Goal: Check status: Check status

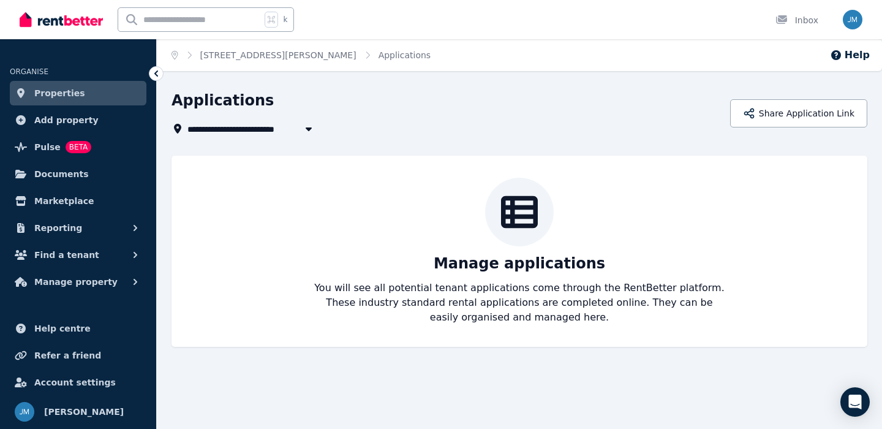
click at [95, 91] on link "Properties" at bounding box center [78, 93] width 137 height 25
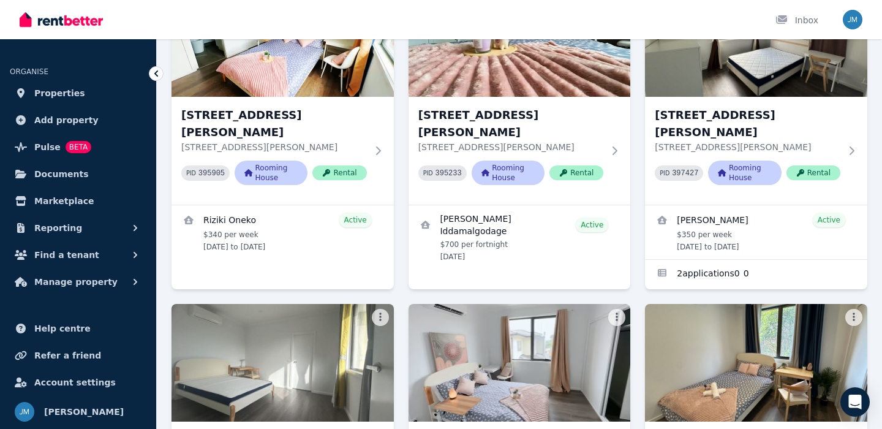
scroll to position [426, 0]
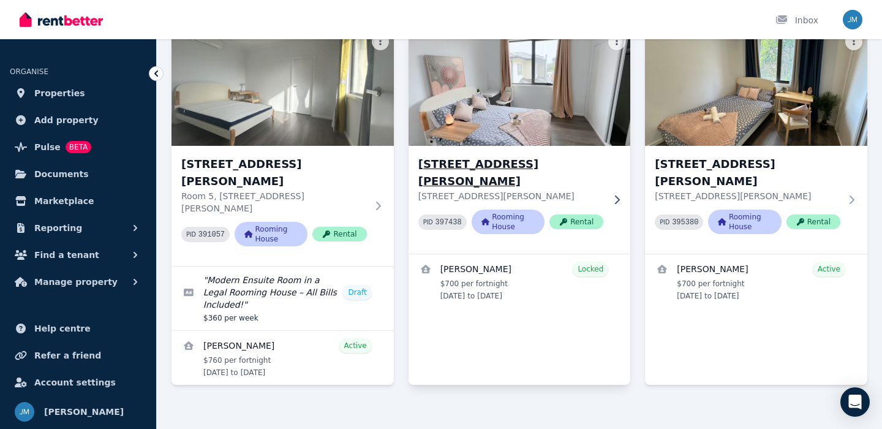
click at [528, 190] on p "[STREET_ADDRESS][PERSON_NAME]" at bounding box center [511, 196] width 186 height 12
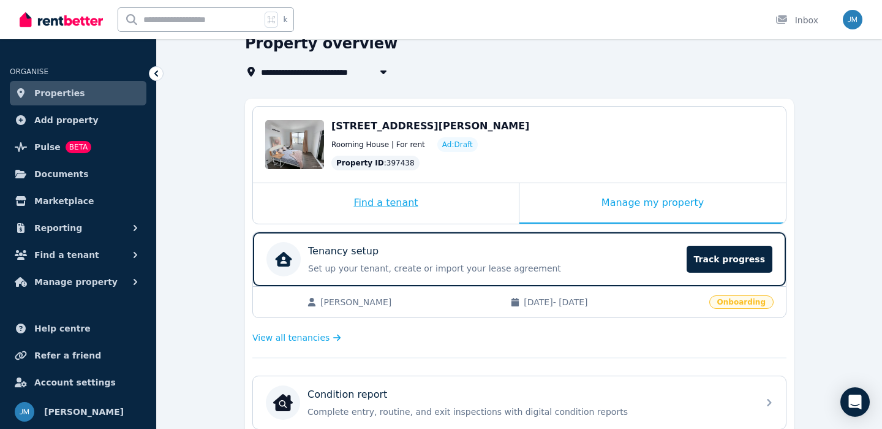
scroll to position [61, 0]
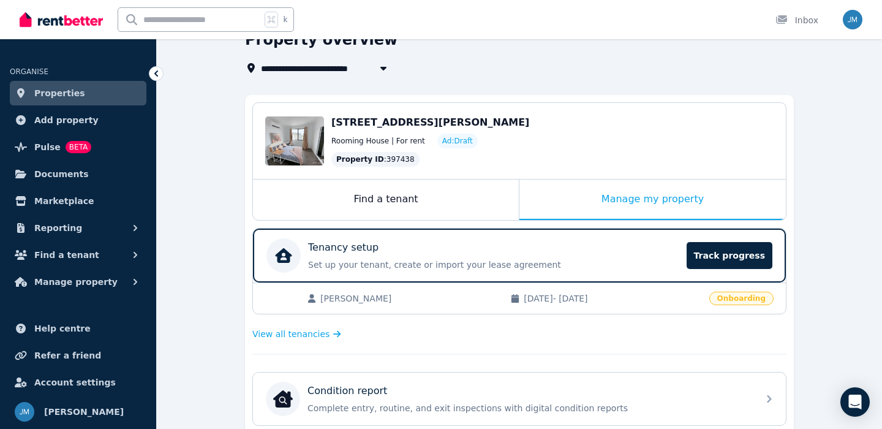
click at [478, 292] on span "[PERSON_NAME]" at bounding box center [409, 298] width 178 height 12
click at [722, 256] on span "Track progress" at bounding box center [730, 255] width 86 height 27
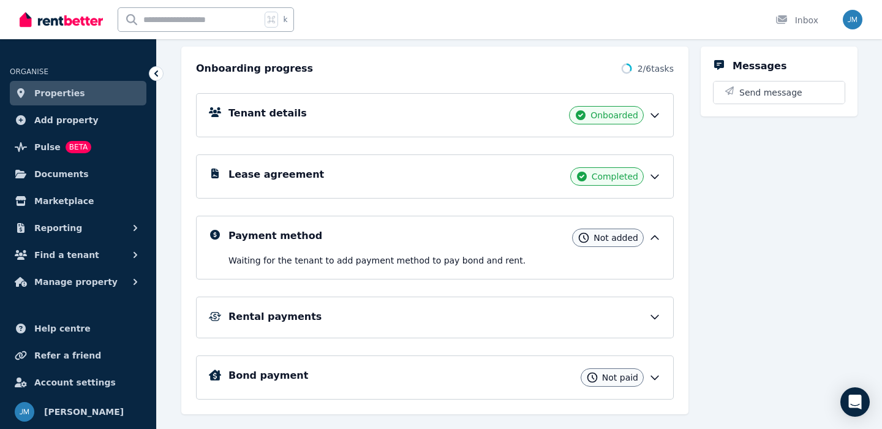
scroll to position [156, 0]
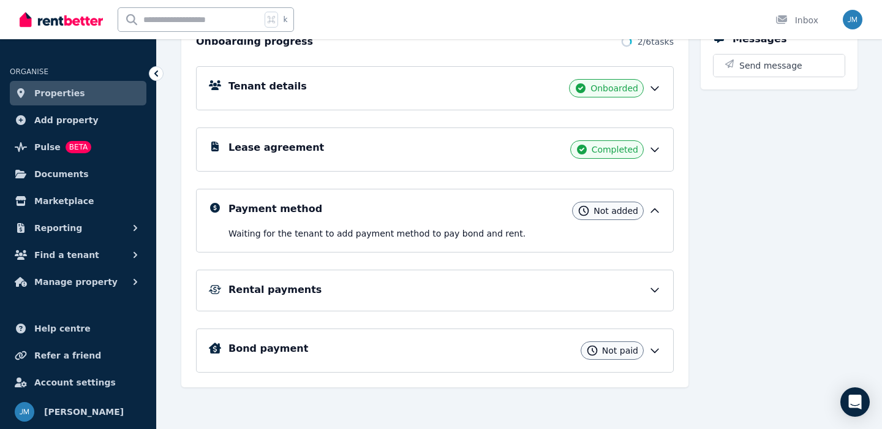
click at [655, 284] on icon at bounding box center [655, 290] width 12 height 12
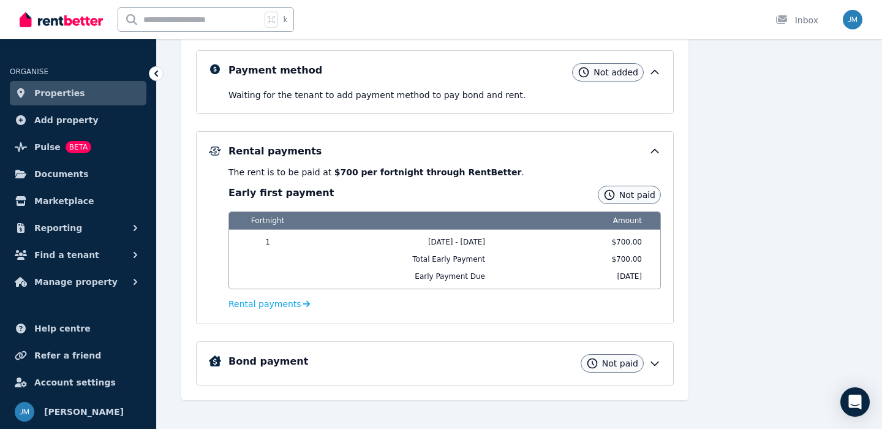
scroll to position [289, 0]
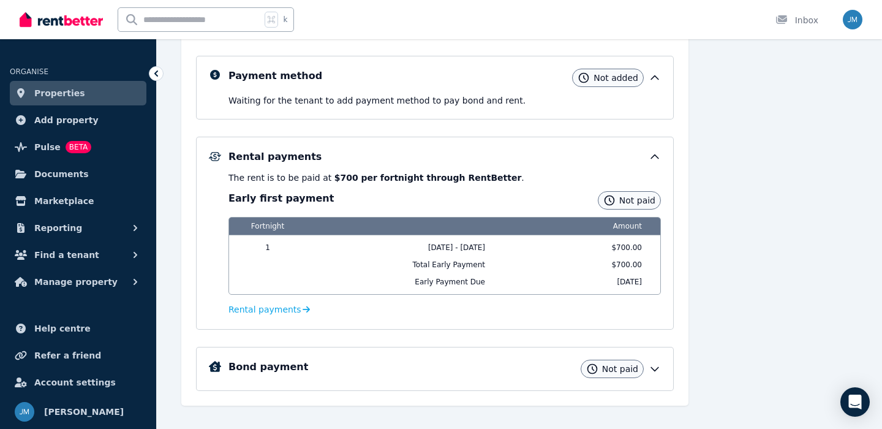
click at [654, 376] on div "Bond payment Not paid" at bounding box center [444, 369] width 432 height 18
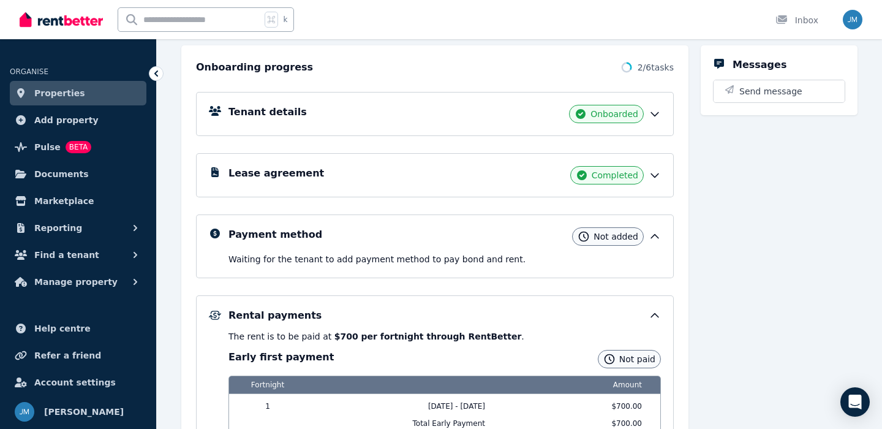
scroll to position [113, 0]
